Goal: Information Seeking & Learning: Check status

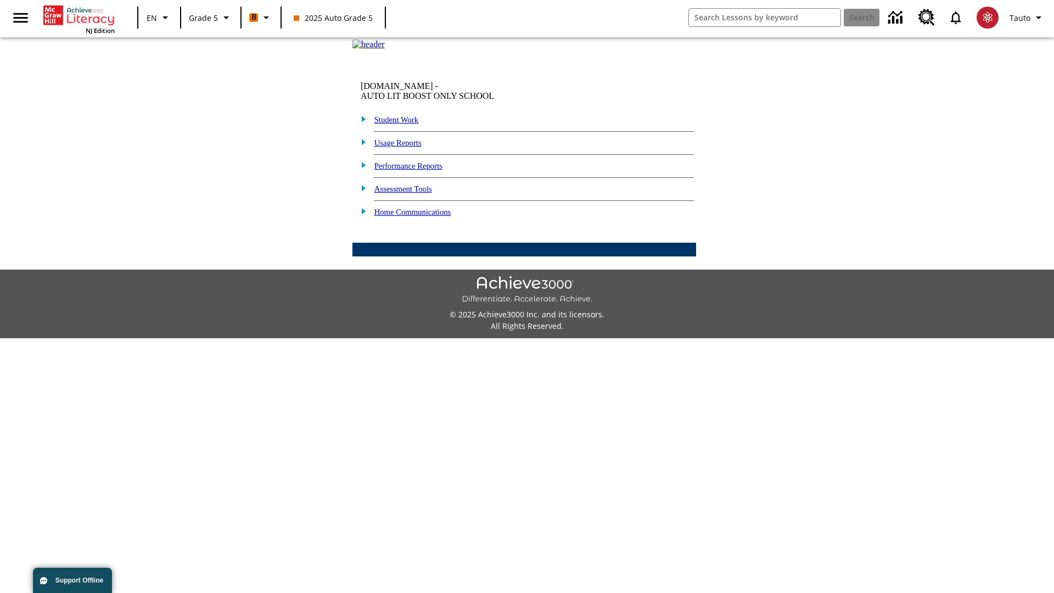
click at [420, 170] on link "Performance Reports" at bounding box center [408, 165] width 68 height 9
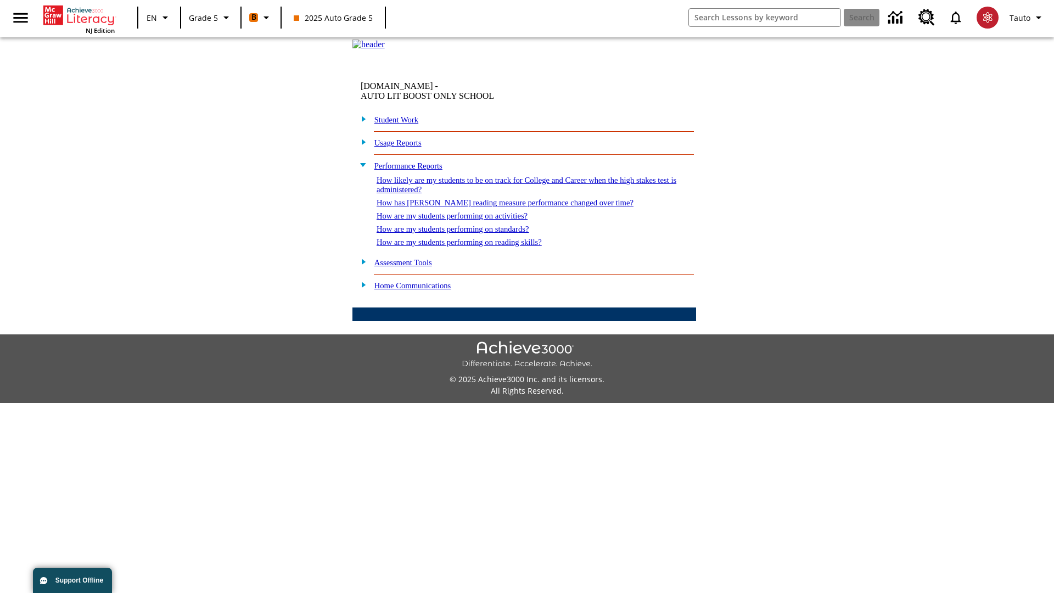
click at [499, 207] on link "How has [PERSON_NAME] reading measure performance changed over time?" at bounding box center [505, 202] width 257 height 9
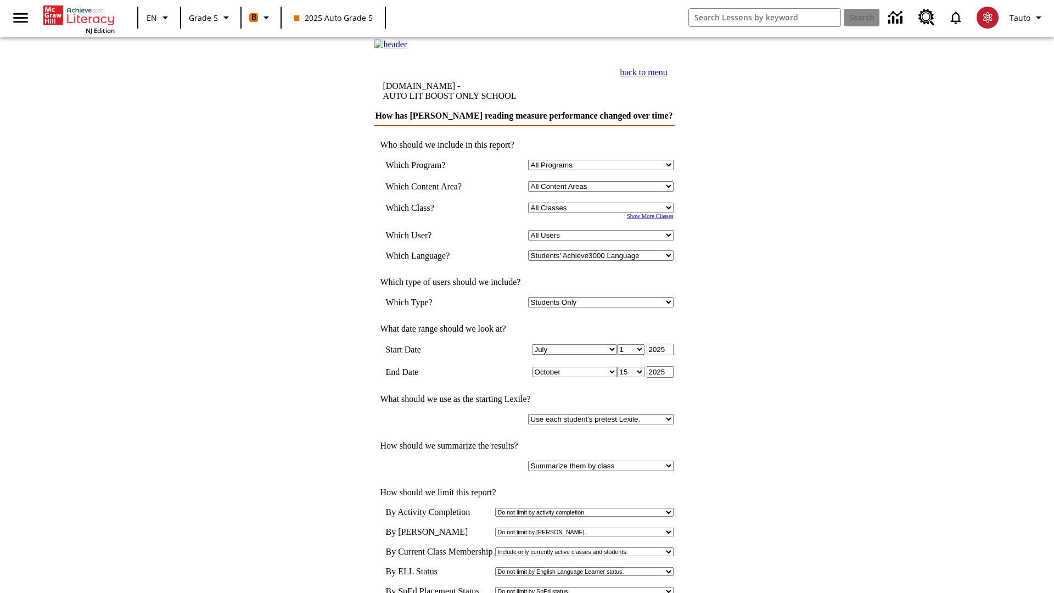
click at [602, 213] on select "Select a Class: All Classes 2025 Auto Grade 5 OL 2025 Auto Grade 6" at bounding box center [600, 208] width 145 height 10
select select "11133131"
click at [602, 240] on select "All Users Cat, Sautoen Cat, Sautoes Cat1, Sautoss Donotlogin, Sautoen Twoschool…" at bounding box center [600, 235] width 145 height 10
select select "21437107"
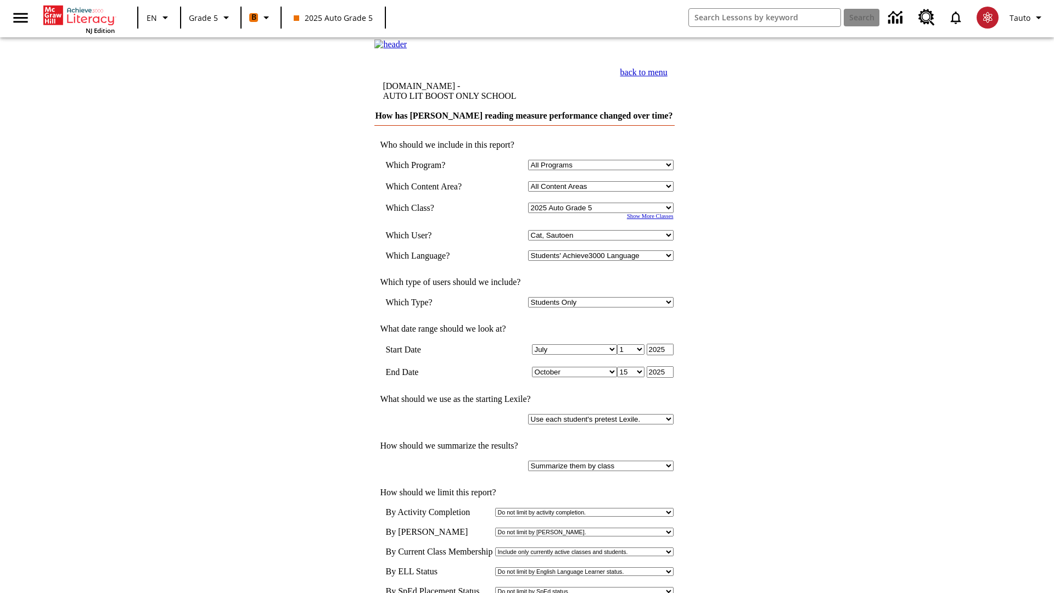
scroll to position [5, 0]
